Goal: Obtain resource: Download file/media

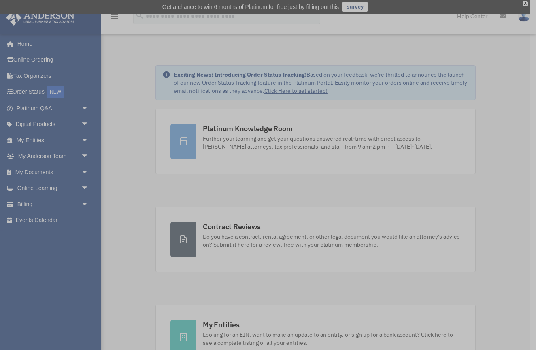
click at [85, 140] on div "x" at bounding box center [268, 175] width 536 height 350
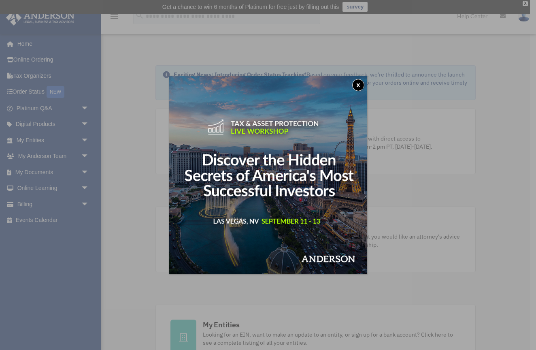
click at [357, 84] on button "x" at bounding box center [358, 85] width 12 height 12
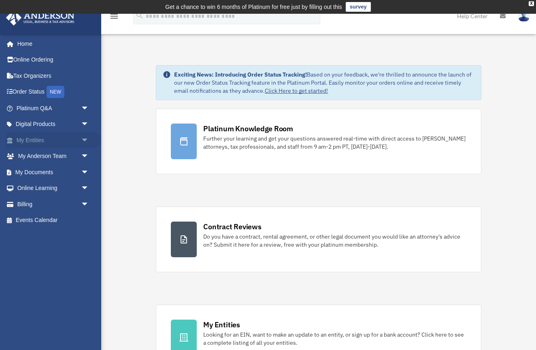
click at [88, 139] on span "arrow_drop_down" at bounding box center [89, 140] width 16 height 17
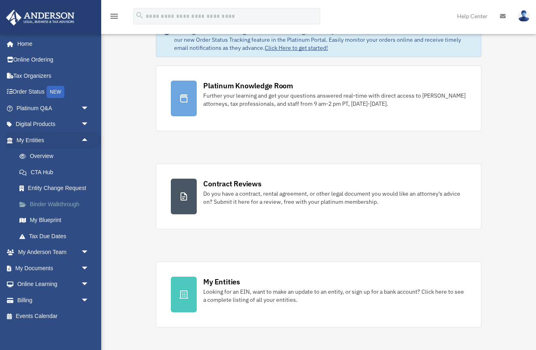
scroll to position [52, 0]
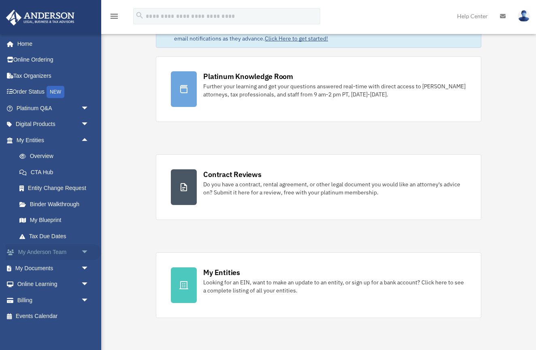
click at [83, 251] on span "arrow_drop_down" at bounding box center [89, 252] width 16 height 17
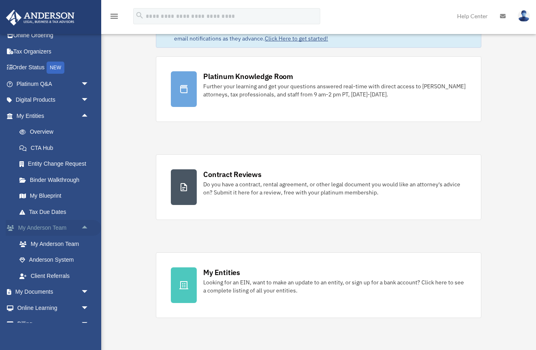
scroll to position [30, 0]
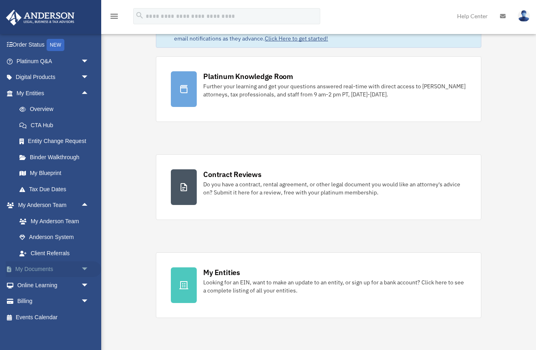
click at [84, 264] on span "arrow_drop_down" at bounding box center [89, 269] width 16 height 17
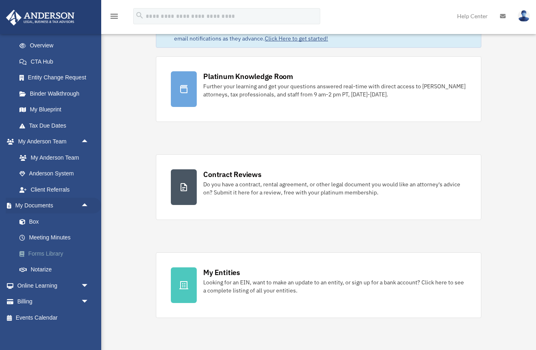
scroll to position [110, 0]
click at [43, 216] on link "Box" at bounding box center [56, 222] width 90 height 16
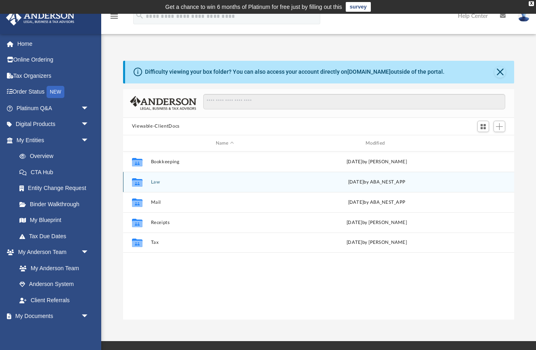
click at [156, 183] on button "Law" at bounding box center [225, 181] width 148 height 5
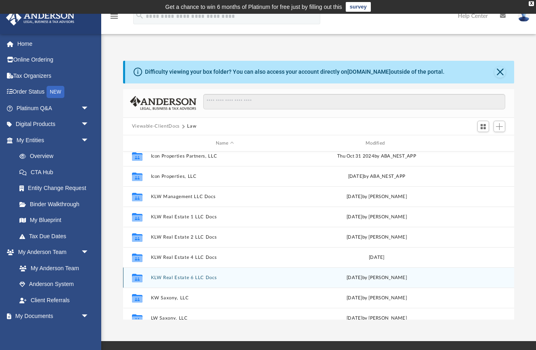
scroll to position [126, 0]
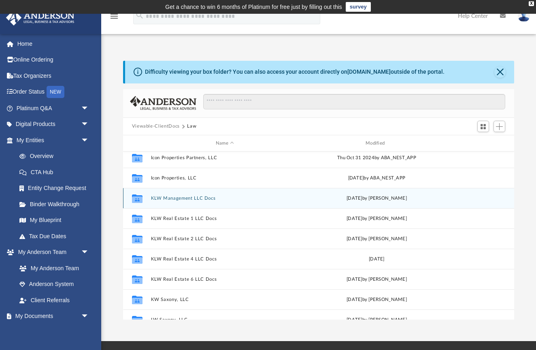
click at [234, 198] on button "KLW Management LLC Docs" at bounding box center [225, 198] width 148 height 5
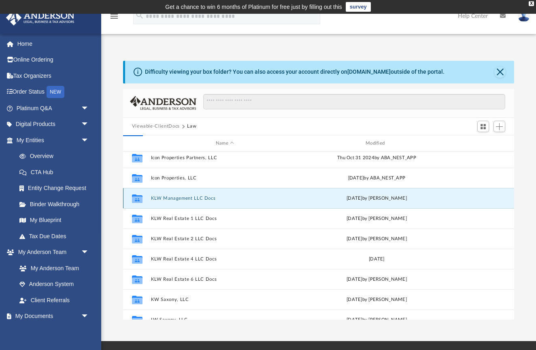
click at [181, 197] on button "KLW Management LLC Docs" at bounding box center [225, 198] width 148 height 5
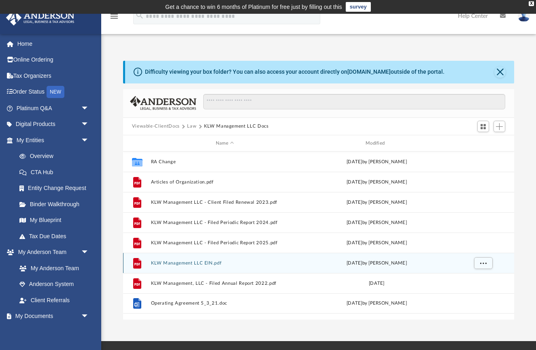
click at [197, 263] on button "KLW Management LLC EIN.pdf" at bounding box center [225, 262] width 148 height 5
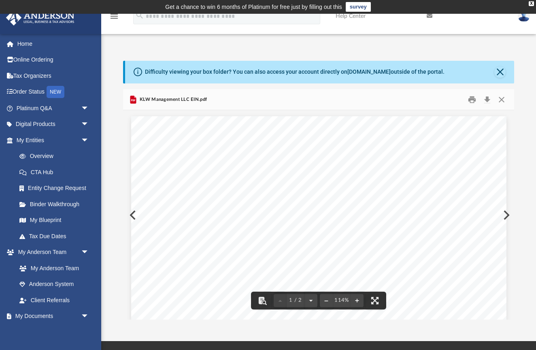
click at [303, 98] on div "KLW Management LLC EIN.pdf" at bounding box center [319, 99] width 392 height 21
